Goal: Navigation & Orientation: Understand site structure

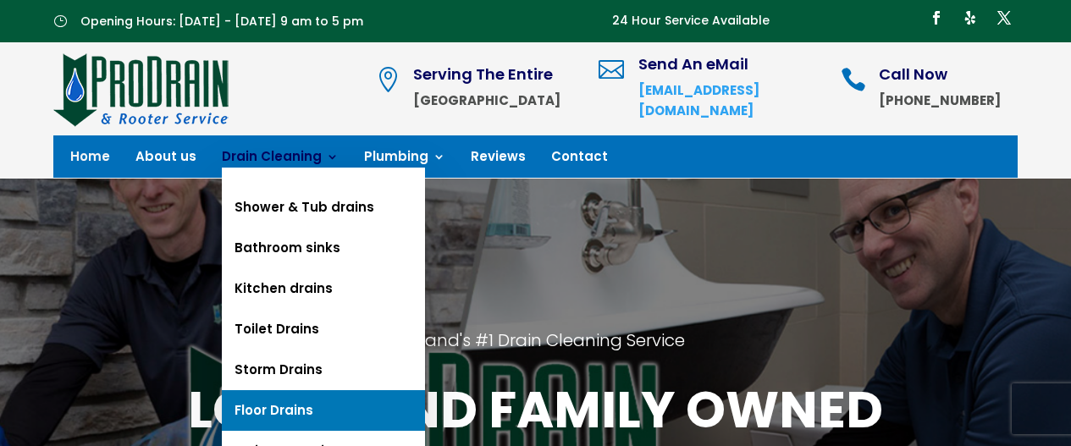
click at [273, 408] on link "Floor Drains" at bounding box center [323, 410] width 203 height 41
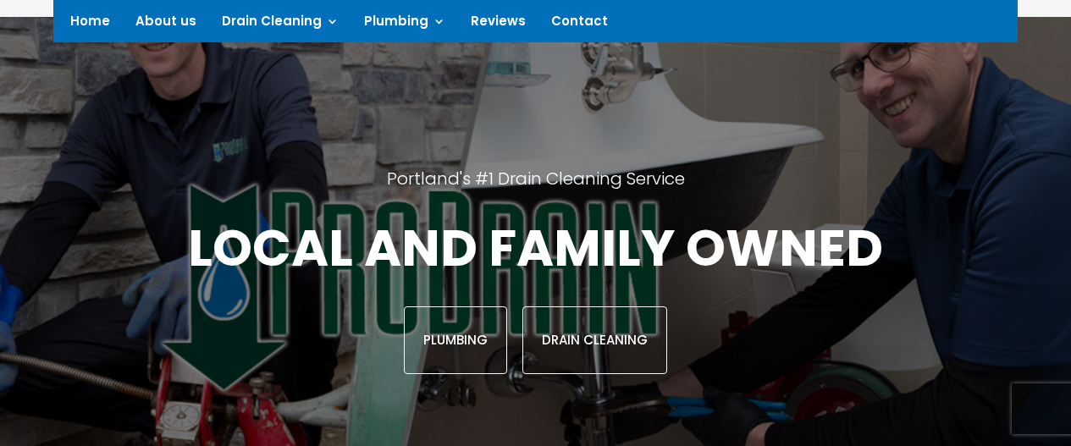
scroll to position [153, 0]
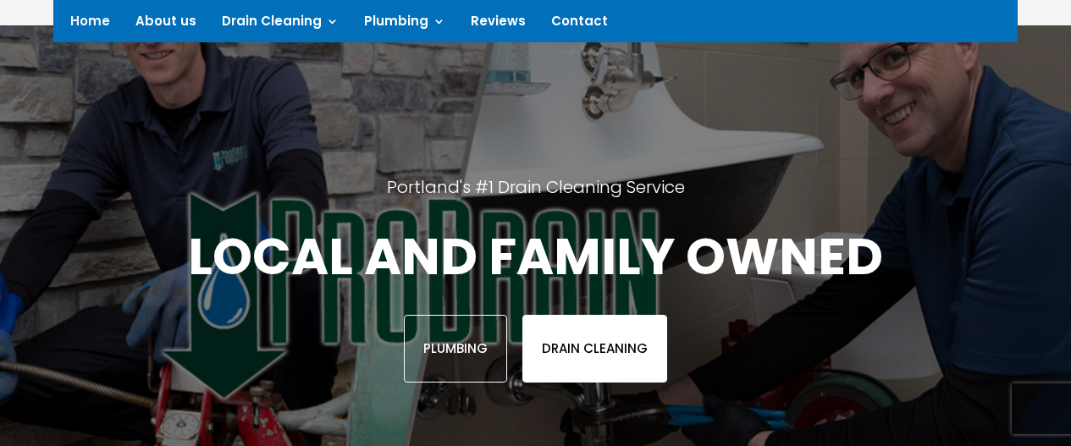
click at [607, 338] on link "Drain Cleaning" at bounding box center [594, 349] width 145 height 68
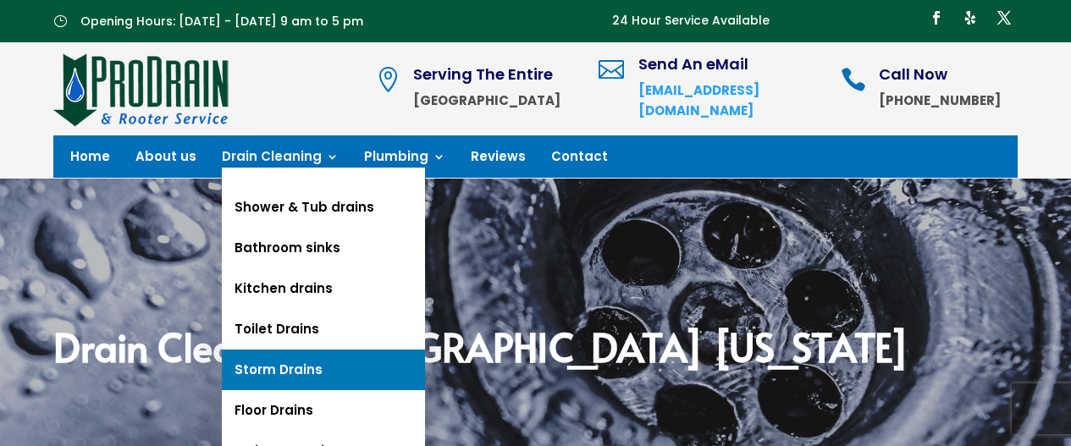
click at [265, 372] on link "Storm Drains" at bounding box center [323, 370] width 203 height 41
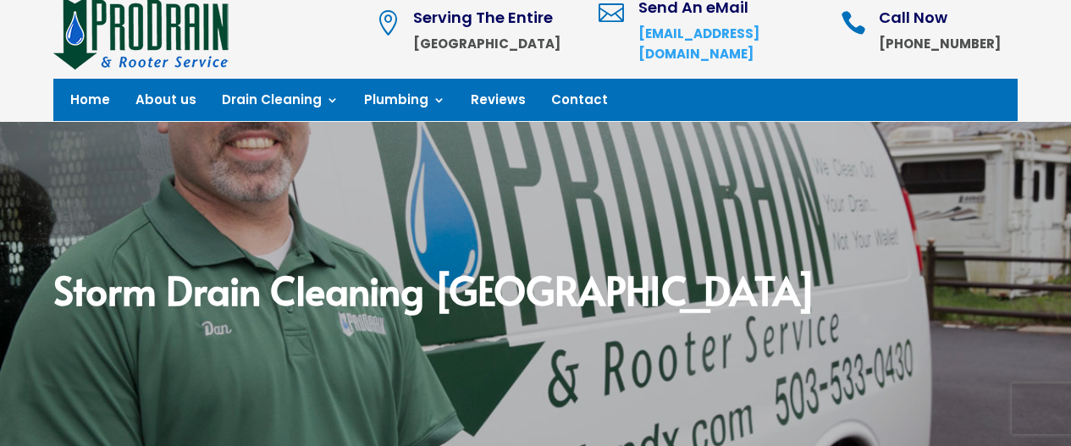
scroll to position [52, 0]
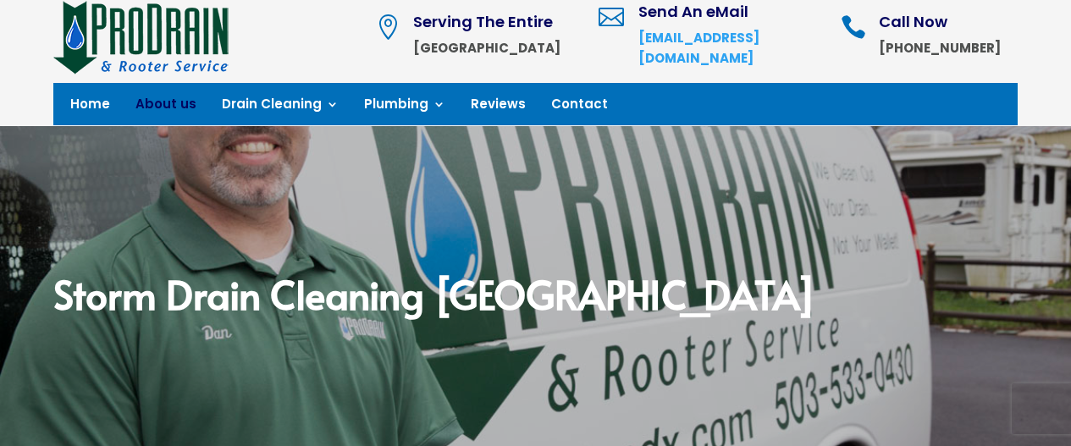
click at [179, 98] on link "About us" at bounding box center [165, 107] width 61 height 19
